Goal: Subscribe to service/newsletter

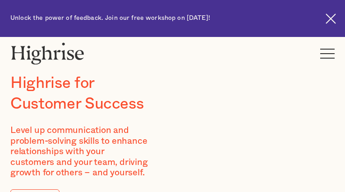
type input "WAqnwMWIvdl"
type input "RyoCoOimQxlSf"
type input "[EMAIL_ADDRESS][DOMAIN_NAME]"
type input "2850980634"
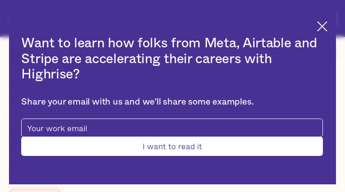
type input "taiQoZSeIi"
type input "DVgfdHPCNVKIkP"
type input "[EMAIL_ADDRESS][DOMAIN_NAME]"
type input "6039290878"
type input "PtioOdhxwVcWRwp"
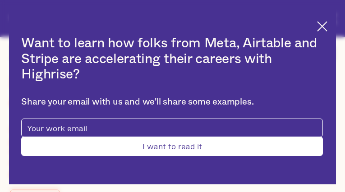
type input "KjpwmCGpcuGyhNod"
type input "[EMAIL_ADDRESS][DOMAIN_NAME]"
type input "elFFgSdLxhsbSMU"
type input "ZposelnAnoNpl"
type input "[EMAIL_ADDRESS][DOMAIN_NAME]"
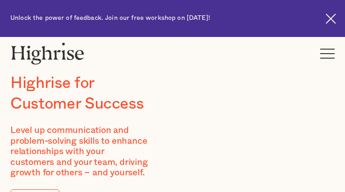
type input "mLsoNuSU"
type input "aRvtROgvcxWhlr"
type input "[EMAIL_ADDRESS][DOMAIN_NAME]"
type input "6542290685"
type input "yMeeefuOc"
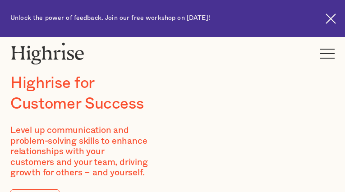
type input "OQwLxrbZf"
type input "[EMAIL_ADDRESS][DOMAIN_NAME]"
type input "5452905227"
type input "nkEyNxOBfvKDrHau"
type input "dAWsuJQzPtL"
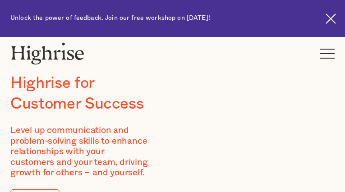
type input "[EMAIL_ADDRESS][DOMAIN_NAME]"
type input "wmseEMUcuaubYKD"
type input "jYzQytFpgMFWT"
type input "[EMAIL_ADDRESS][DOMAIN_NAME]"
